Goal: Obtain resource: Download file/media

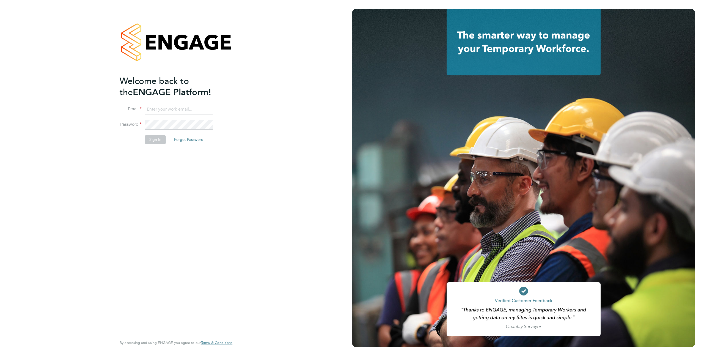
click at [157, 115] on li "Email" at bounding box center [173, 112] width 107 height 15
click at [154, 111] on input at bounding box center [179, 110] width 68 height 10
type input "support@engagelabs.io"
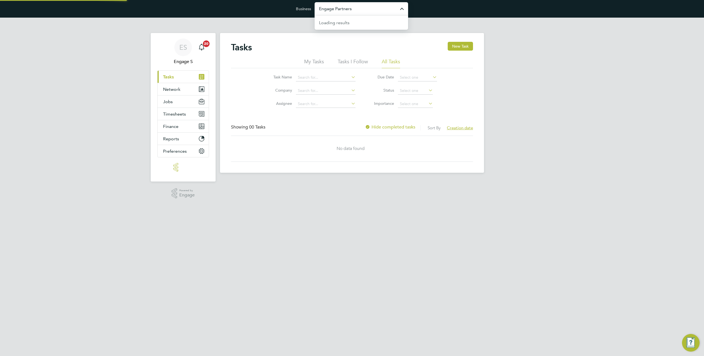
click at [338, 6] on input "Engage Partners" at bounding box center [362, 8] width 94 height 13
click at [332, 7] on input "Engage Partners" at bounding box center [362, 8] width 94 height 13
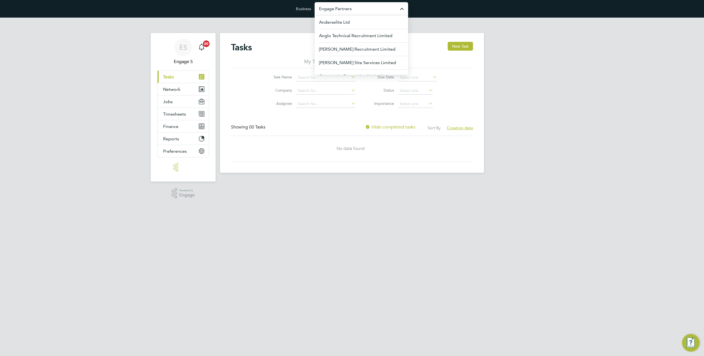
click at [332, 7] on input "Engage Partners" at bounding box center [362, 8] width 94 height 13
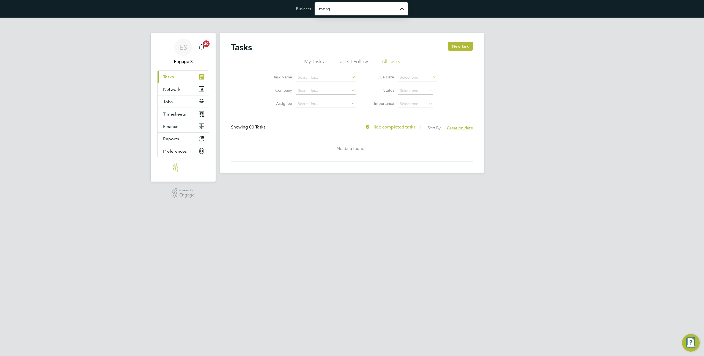
type input "[PERSON_NAME] Construction & Infrastructure Ltd"
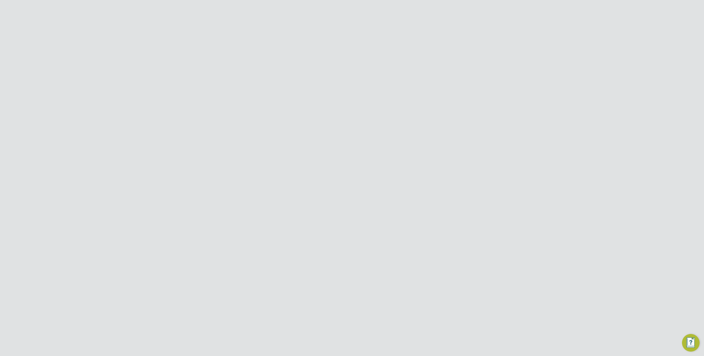
click at [179, 115] on button "Jobs" at bounding box center [183, 114] width 51 height 12
click at [173, 145] on link "Placements" at bounding box center [174, 142] width 23 height 5
click at [170, 182] on span "Finance" at bounding box center [170, 181] width 15 height 5
click at [182, 164] on link "Invoices & Credit Notes" at bounding box center [180, 167] width 34 height 11
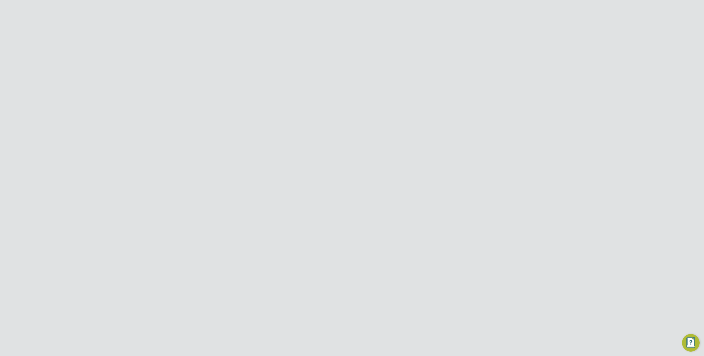
click at [316, 78] on input at bounding box center [318, 78] width 54 height 8
click at [300, 78] on input at bounding box center [318, 78] width 54 height 8
click at [272, 80] on div "Configuration Configuration Invoices & Credit Notes New Document Received Issue…" at bounding box center [352, 116] width 264 height 189
click at [272, 90] on li "Site Group" at bounding box center [266, 90] width 34 height 7
click at [300, 76] on input at bounding box center [318, 78] width 54 height 8
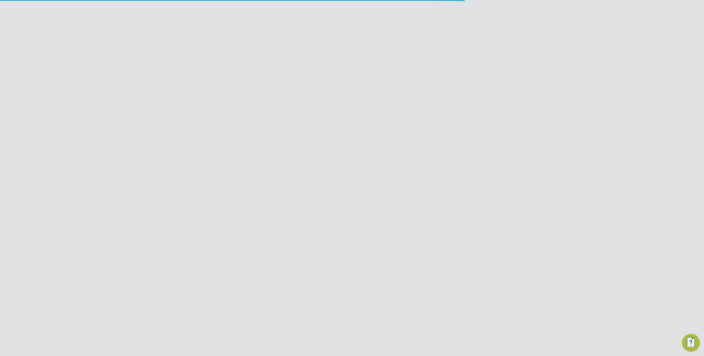
click at [302, 100] on li "[GEOGRAPHIC_DATA]" at bounding box center [318, 99] width 55 height 7
type input "[GEOGRAPHIC_DATA]"
click at [405, 113] on li "Document Type" at bounding box center [403, 117] width 103 height 13
click at [405, 116] on input at bounding box center [422, 117] width 54 height 8
click at [406, 132] on li "Credit notes" at bounding box center [421, 131] width 55 height 7
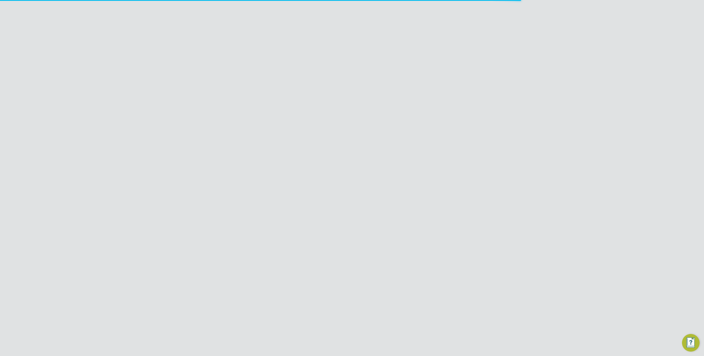
type input "Credit notes"
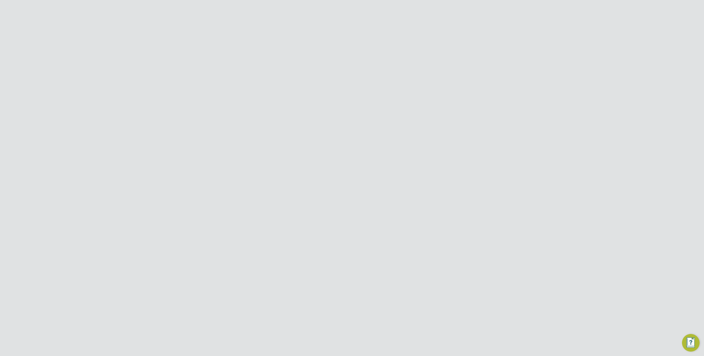
click at [443, 115] on icon at bounding box center [443, 117] width 0 height 8
click at [406, 77] on input at bounding box center [422, 78] width 54 height 8
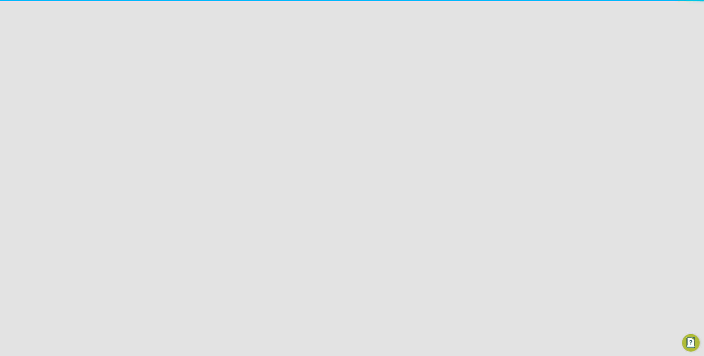
click at [411, 84] on li "Hay s Specialist Recruitment Limited" at bounding box center [427, 84] width 67 height 7
type input "[PERSON_NAME] Specialist Recruitment Limited"
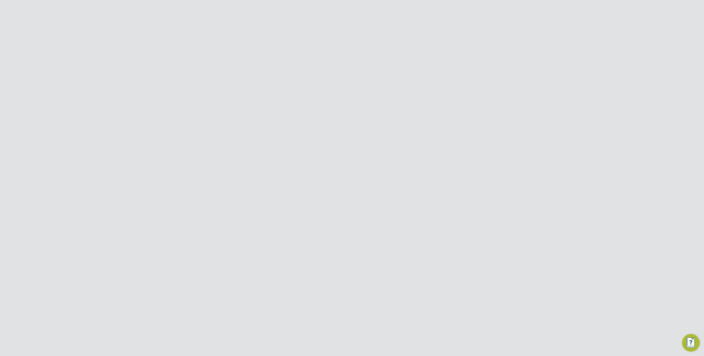
click at [402, 120] on input at bounding box center [422, 117] width 54 height 8
click at [406, 134] on li "Credit notes" at bounding box center [421, 131] width 55 height 7
type input "Credit notes"
click at [469, 154] on icon at bounding box center [469, 154] width 7 height 7
click at [432, 174] on li "Download credit notes" at bounding box center [439, 175] width 67 height 8
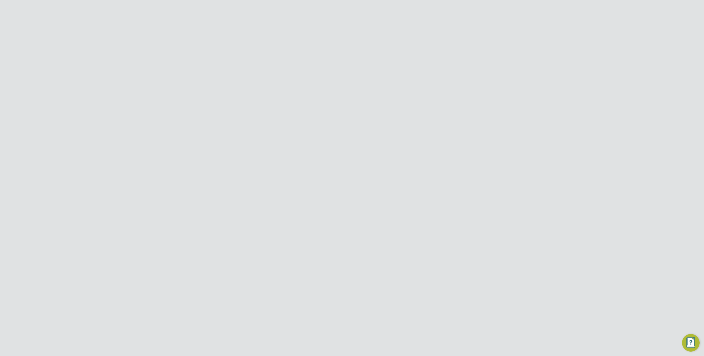
click at [382, 191] on div "No data found" at bounding box center [352, 187] width 231 height 26
click at [340, 78] on icon at bounding box center [340, 77] width 0 height 8
click at [283, 76] on icon at bounding box center [283, 75] width 0 height 5
click at [276, 83] on li "Site" at bounding box center [266, 83] width 34 height 7
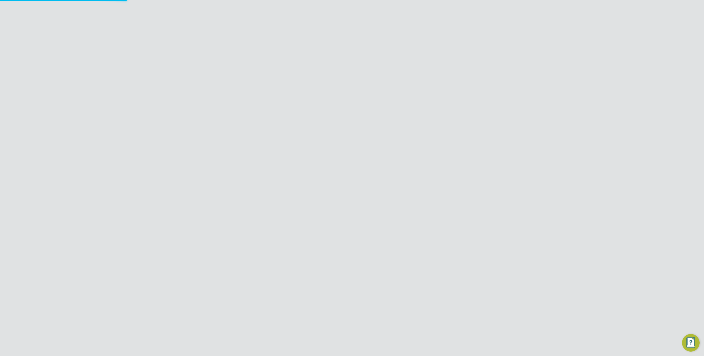
click at [300, 78] on input at bounding box center [318, 78] width 54 height 8
click at [305, 98] on li "66RC18 Heathrow" at bounding box center [342, 99] width 103 height 7
type input "66RC18 Heathrow"
click at [443, 76] on icon at bounding box center [443, 77] width 0 height 8
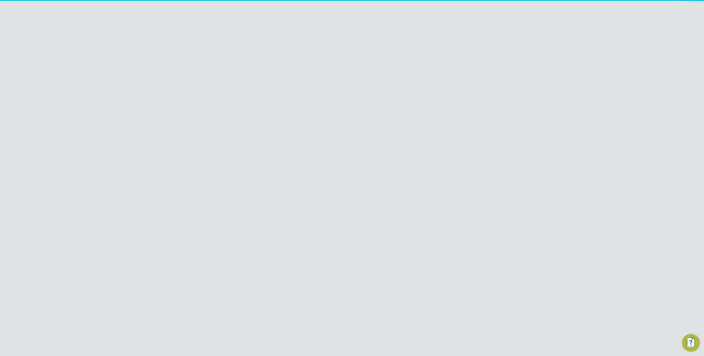
click at [443, 116] on icon at bounding box center [443, 117] width 0 height 8
click at [340, 78] on icon at bounding box center [340, 77] width 0 height 8
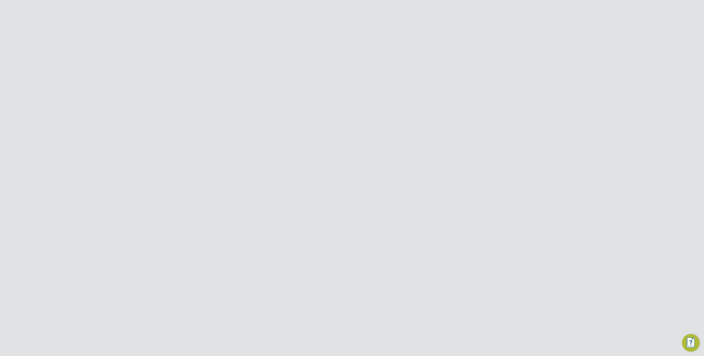
click at [318, 79] on input at bounding box center [318, 78] width 54 height 8
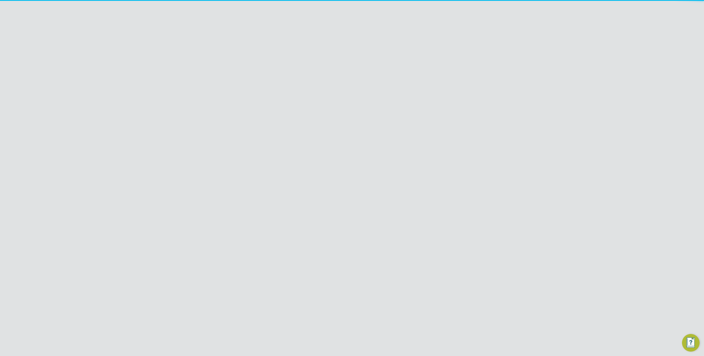
click at [483, 134] on div "Invoices & Credit Notes New Document Received Issued Site Document No PO Status…" at bounding box center [352, 338] width 264 height 610
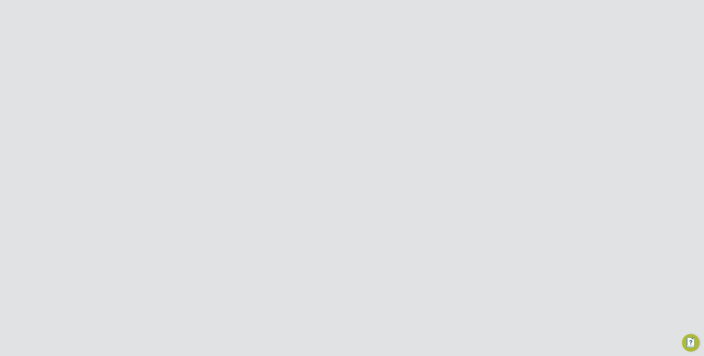
click at [472, 153] on icon at bounding box center [469, 154] width 7 height 7
click at [513, 130] on div "ES Engage S Notifications 20 Applications: Dashboard Tasks Network Team Members…" at bounding box center [352, 335] width 704 height 634
